Goal: Complete application form

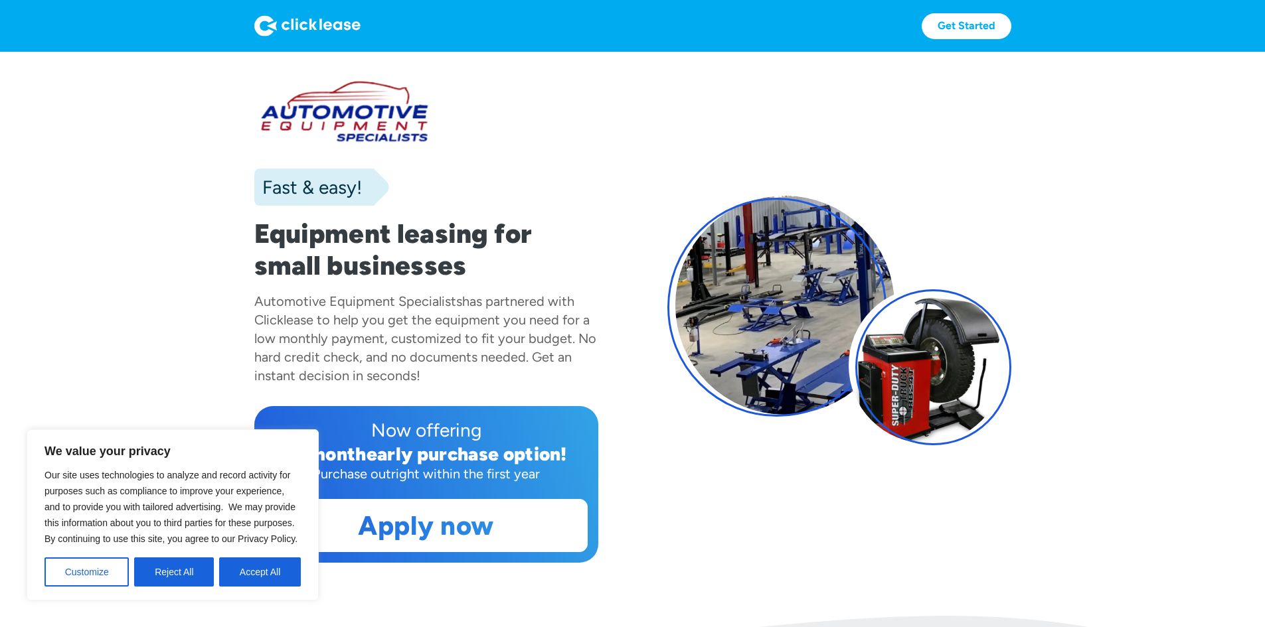
click at [419, 385] on div "Automotive Equipment Specialists has partnered with Clicklease to help you get …" at bounding box center [426, 338] width 344 height 93
click at [189, 575] on button "Reject All" at bounding box center [174, 572] width 80 height 29
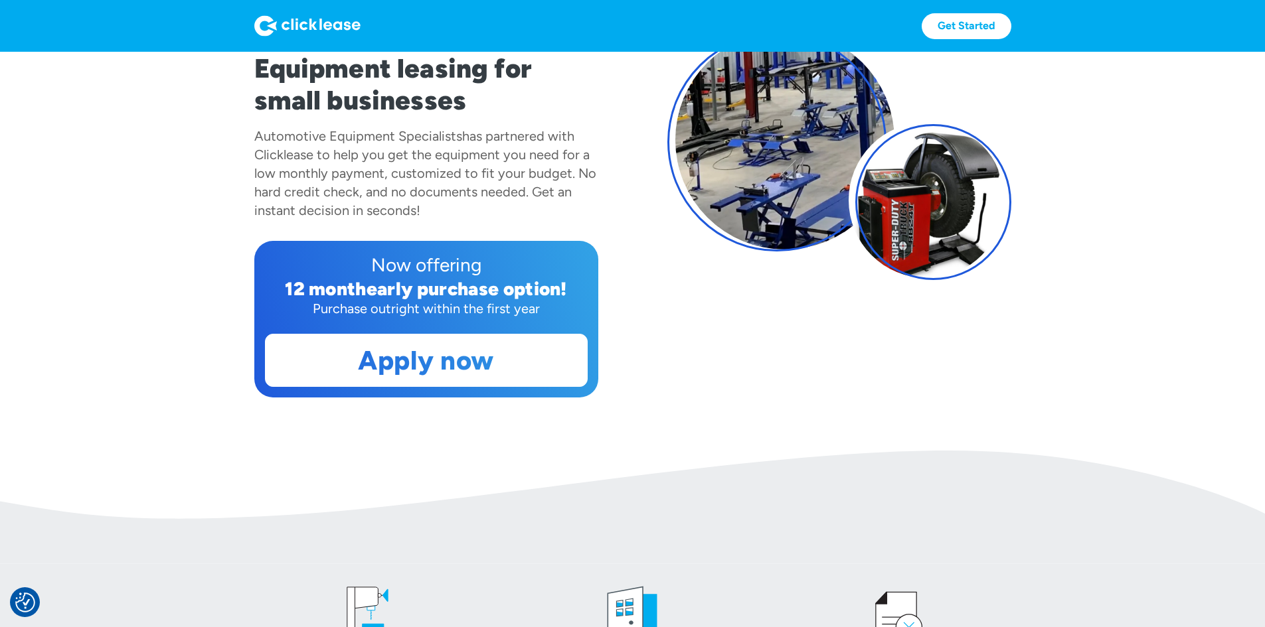
scroll to position [133, 0]
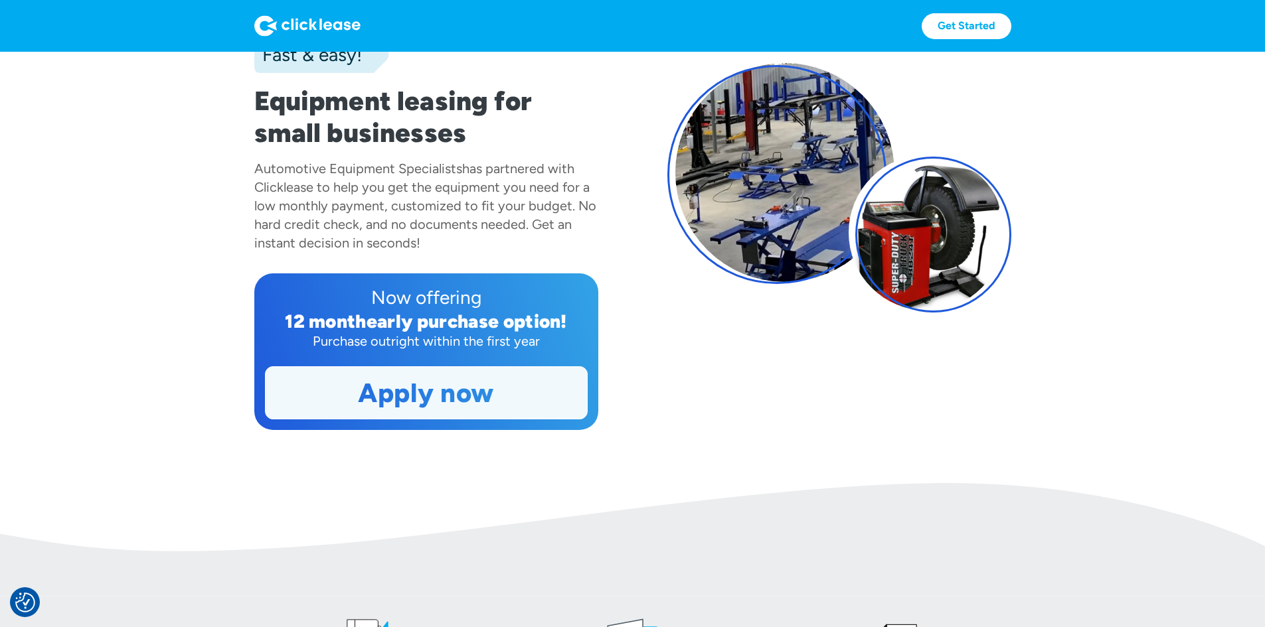
click at [360, 419] on link "Apply now" at bounding box center [426, 393] width 321 height 52
